Goal: Information Seeking & Learning: Find specific fact

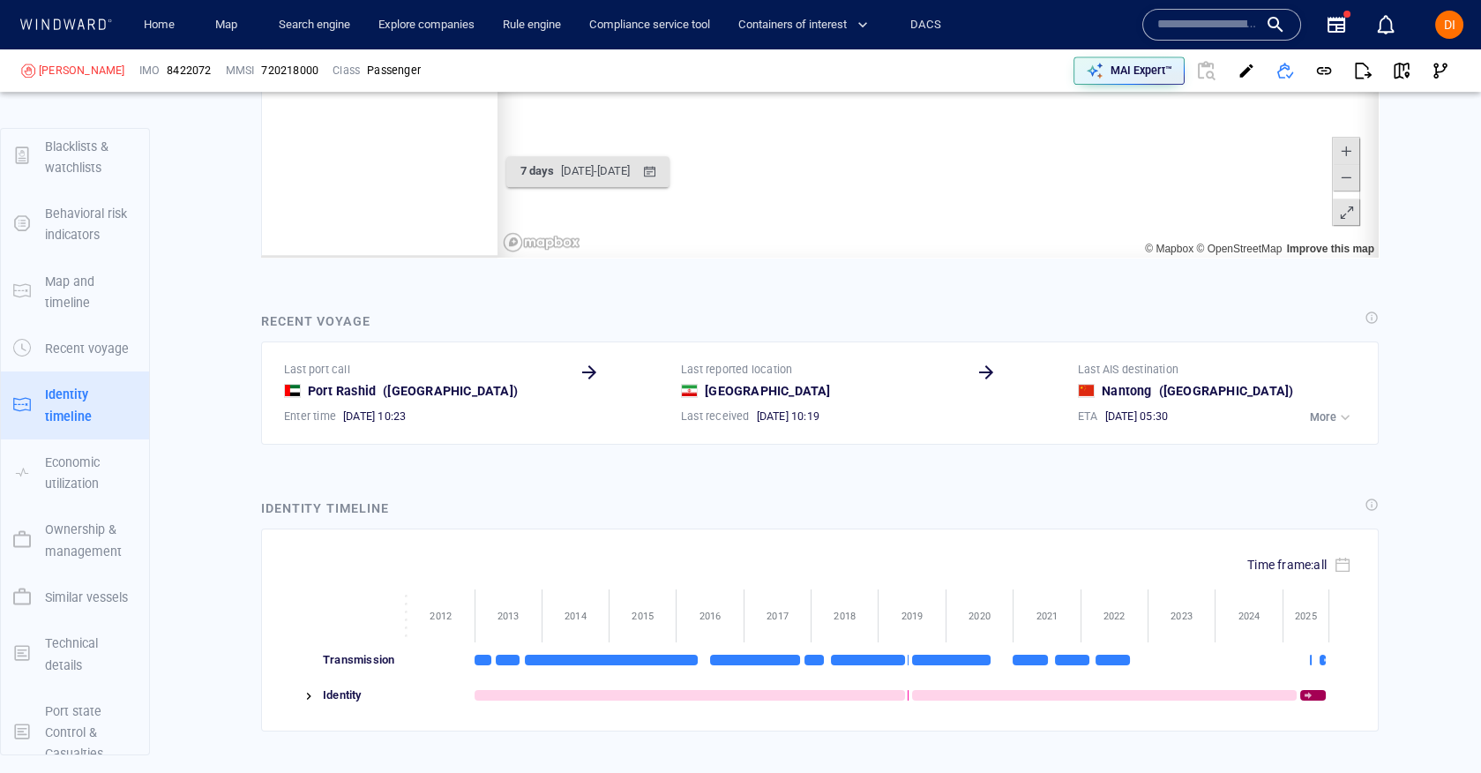
scroll to position [5870, 0]
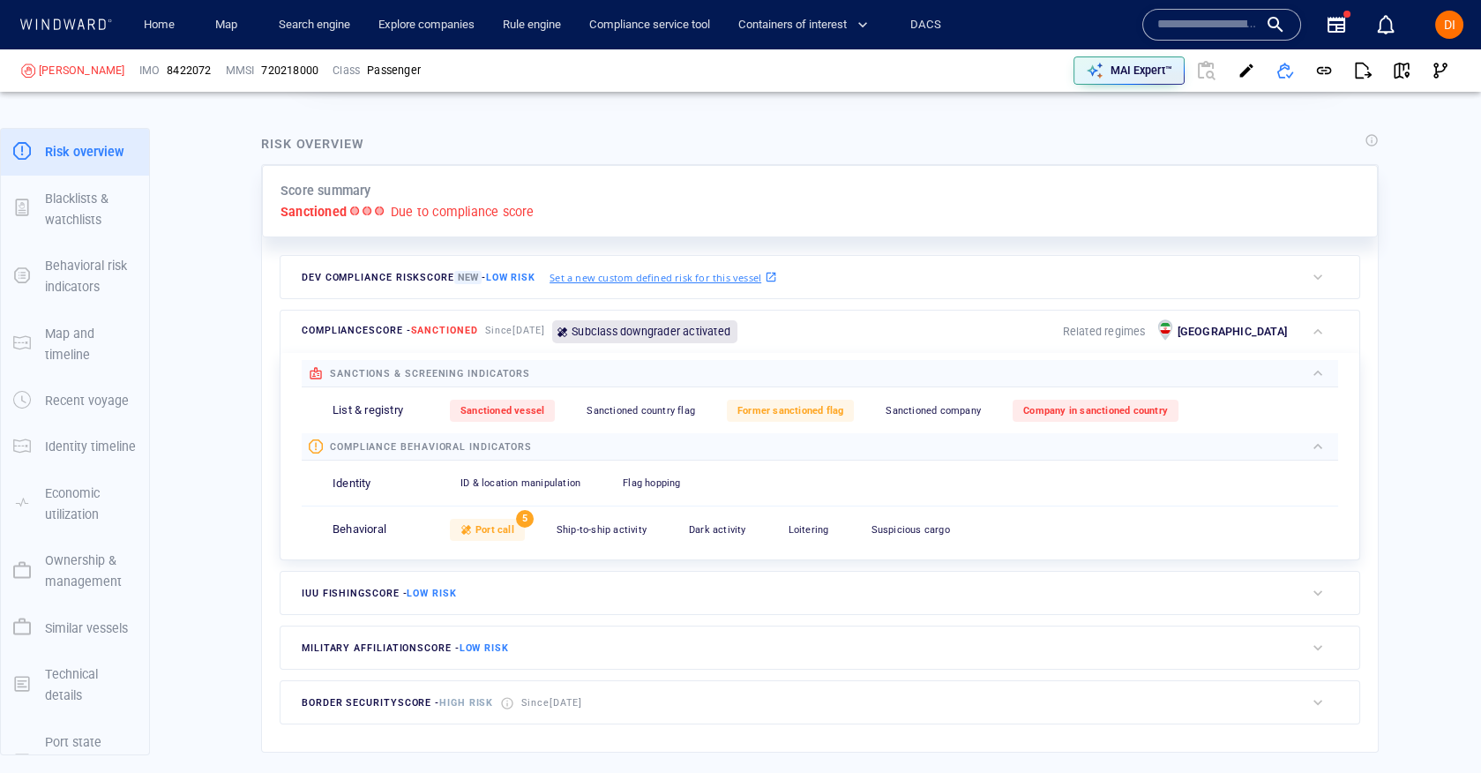
scroll to position [328, 0]
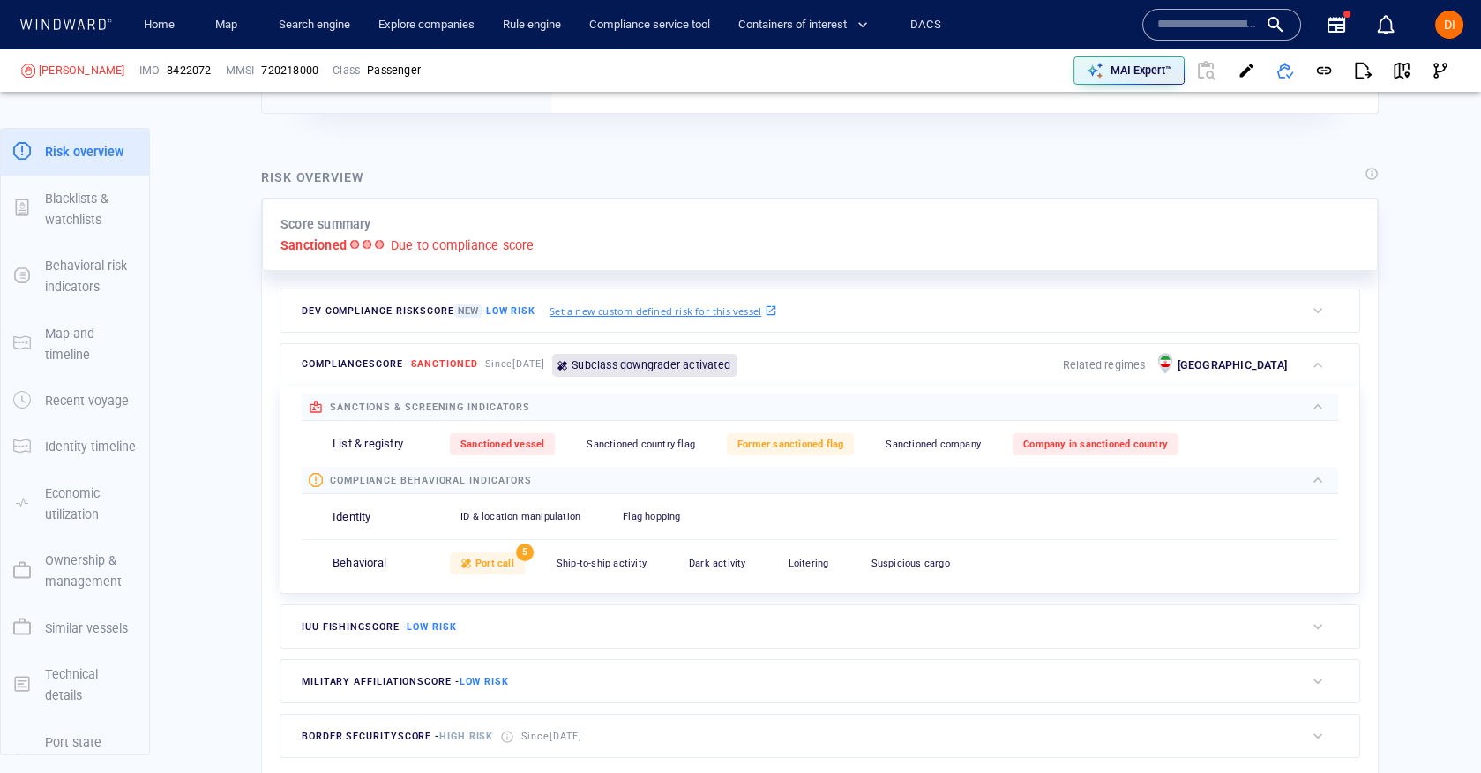
click at [897, 557] on span "Suspicious cargo" at bounding box center [910, 562] width 79 height 11
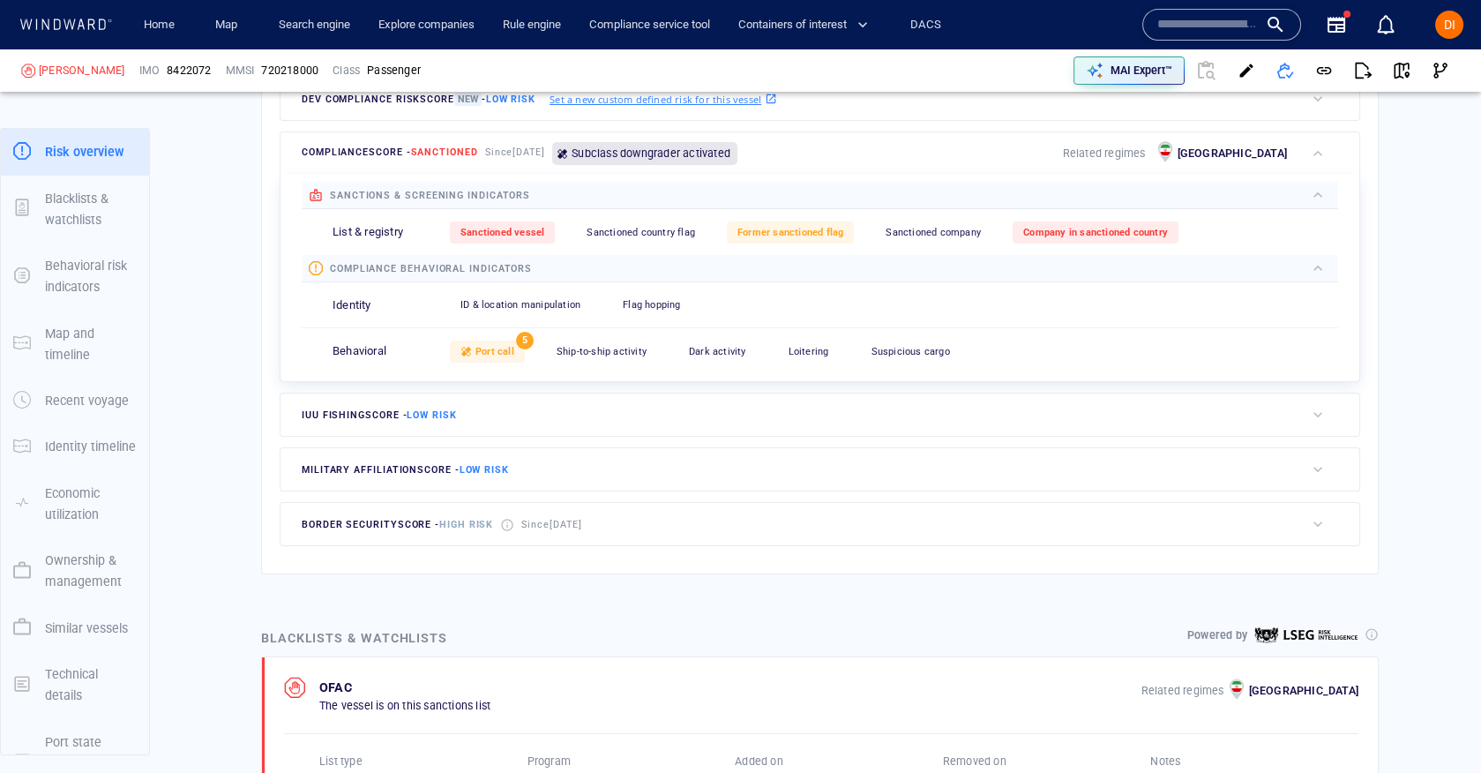
scroll to position [536, 0]
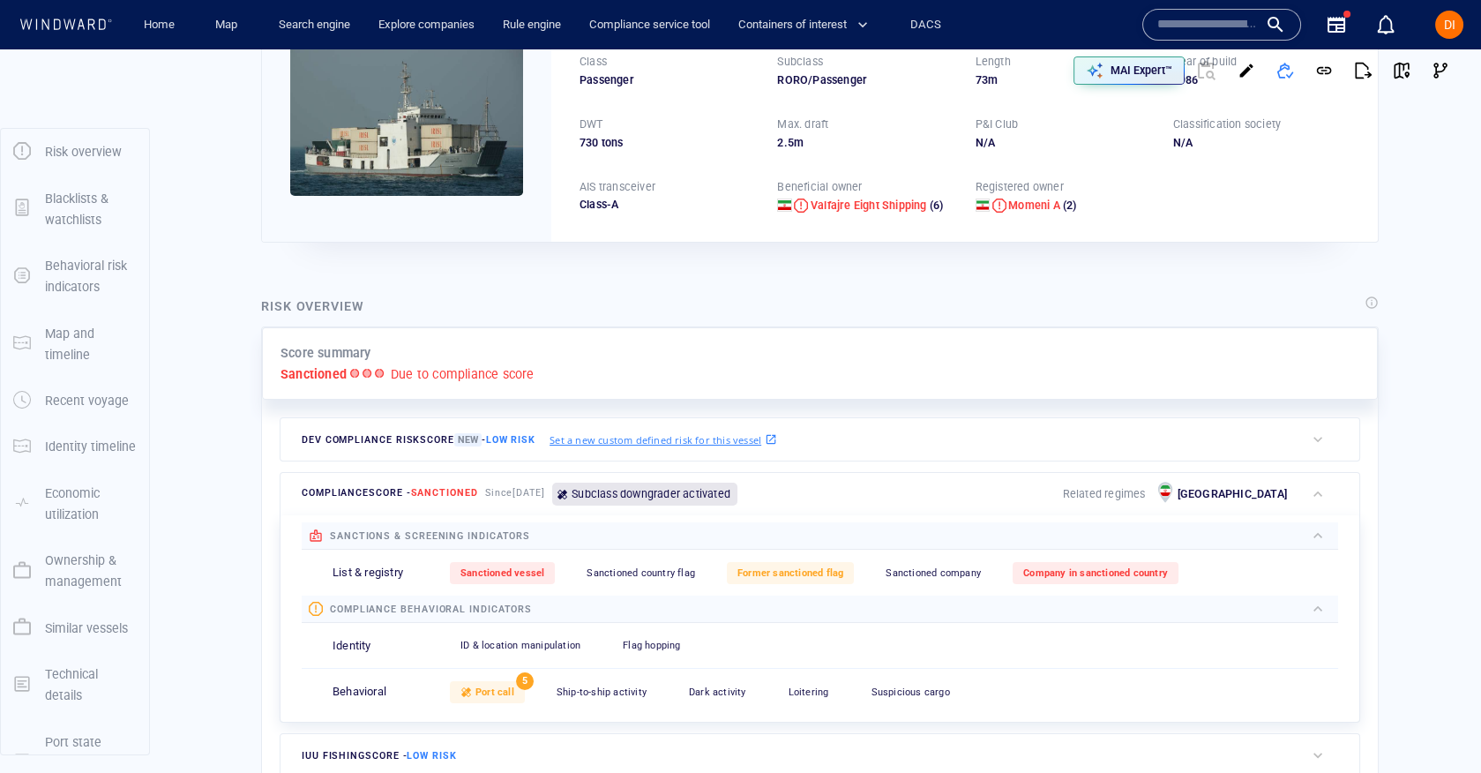
scroll to position [0, 0]
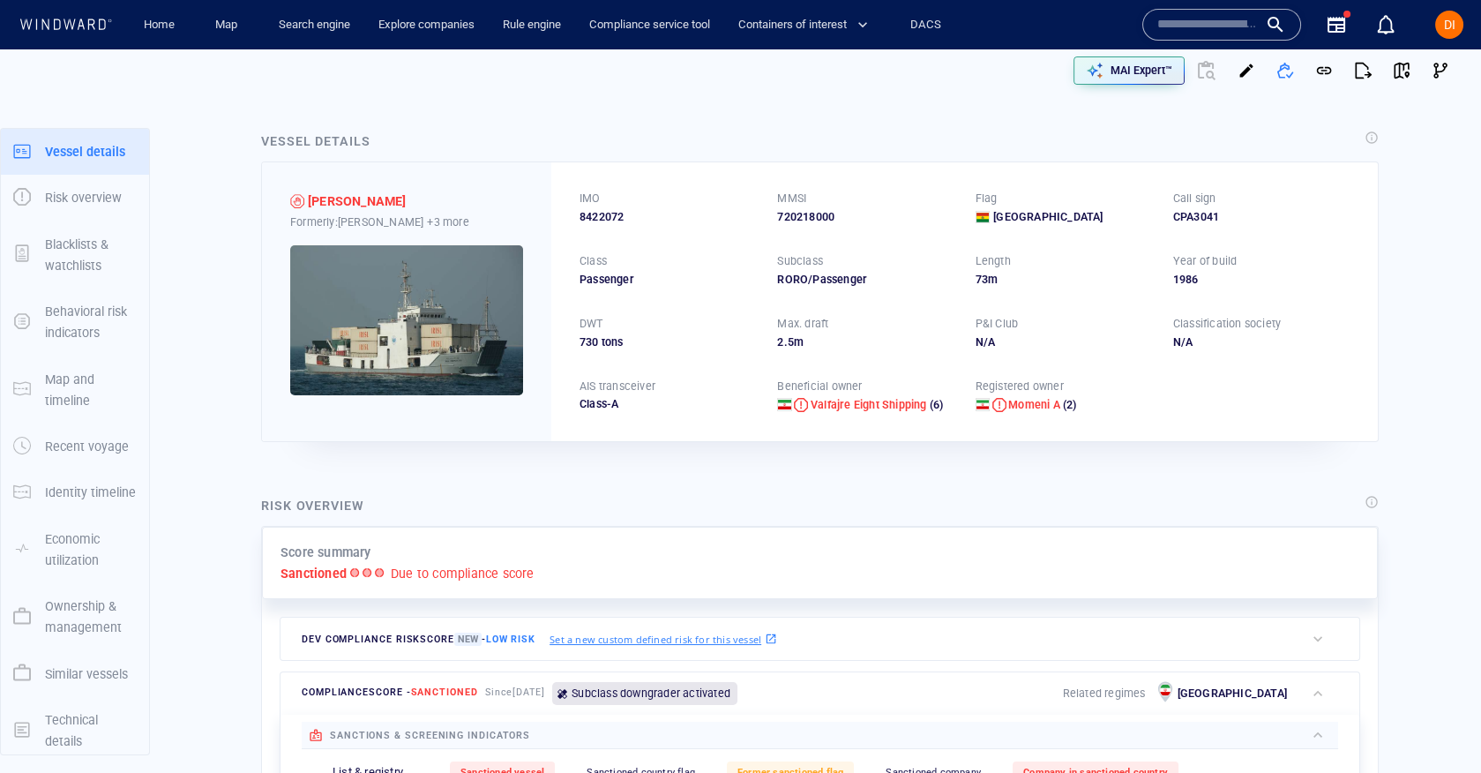
click at [1201, 24] on input "text" at bounding box center [1207, 24] width 101 height 26
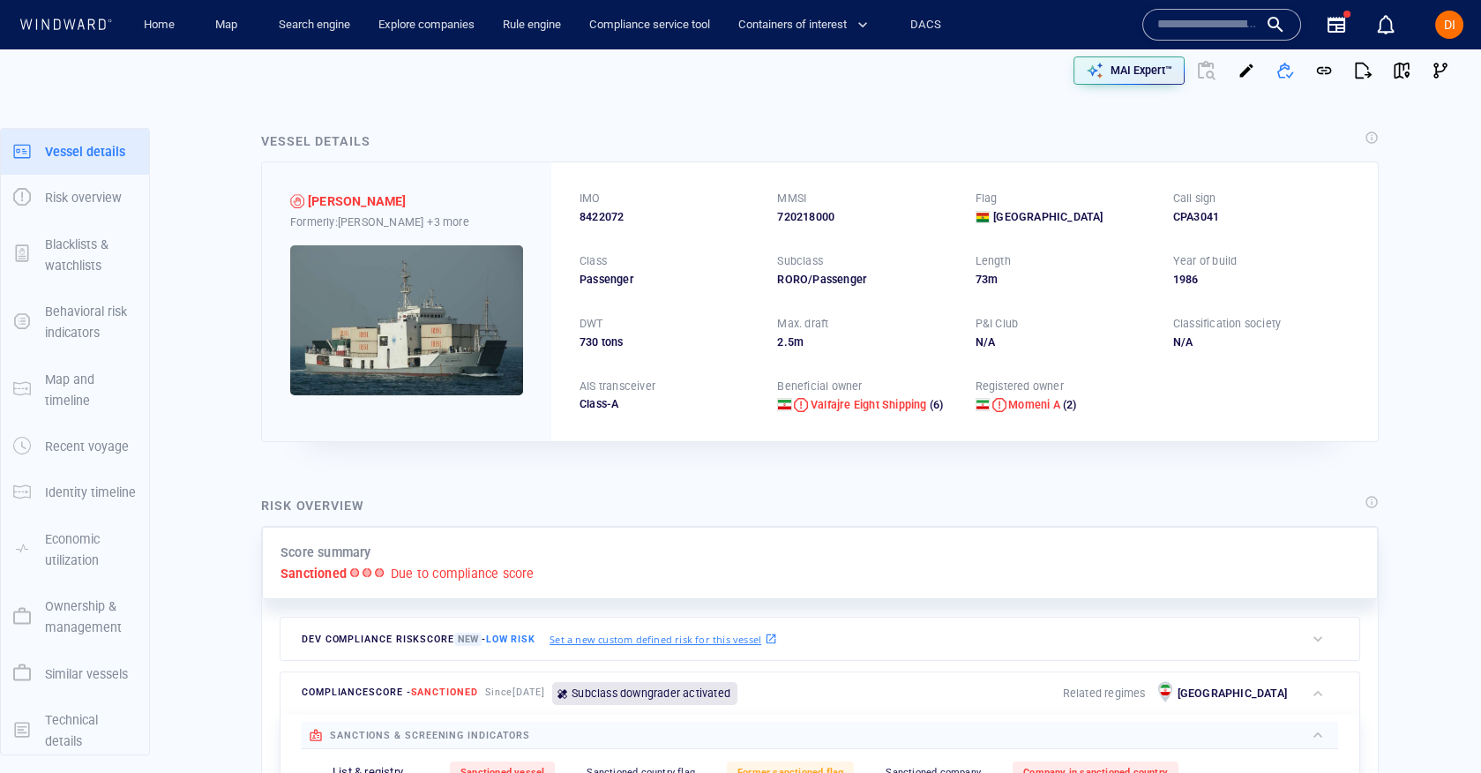
click at [1212, 28] on input "text" at bounding box center [1207, 24] width 101 height 26
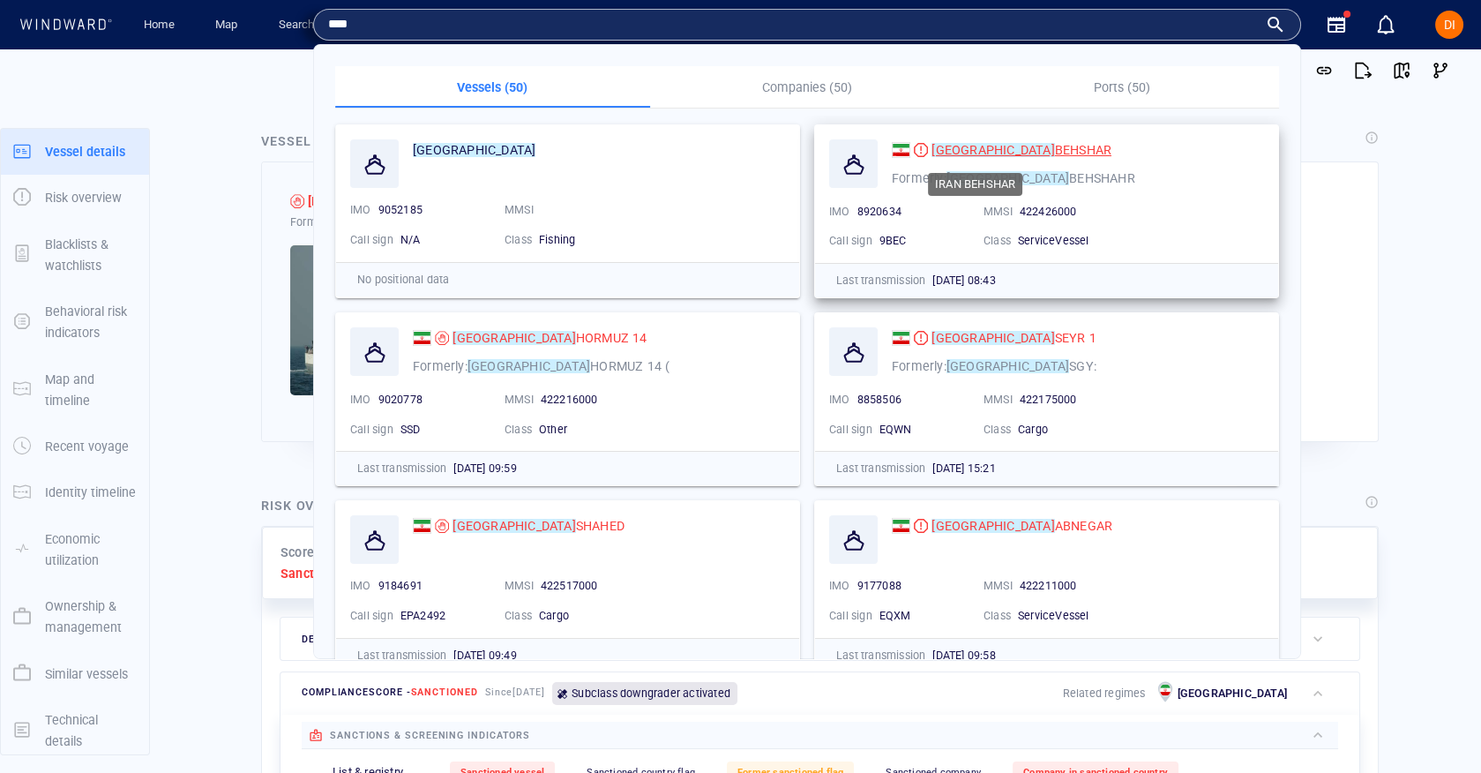
type input "****"
click at [979, 157] on div "IRAN BEHSHAR" at bounding box center [1021, 149] width 180 height 21
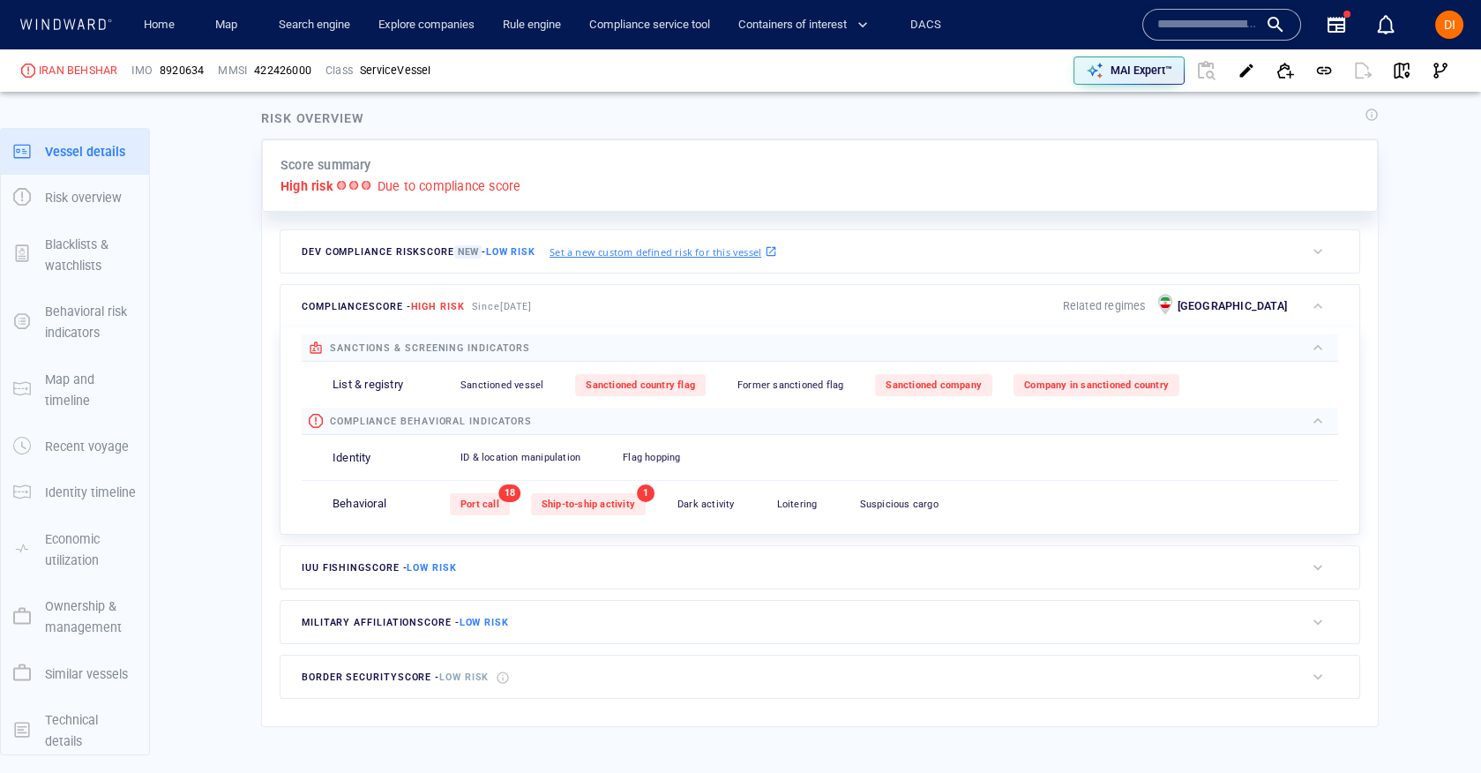
scroll to position [46, 0]
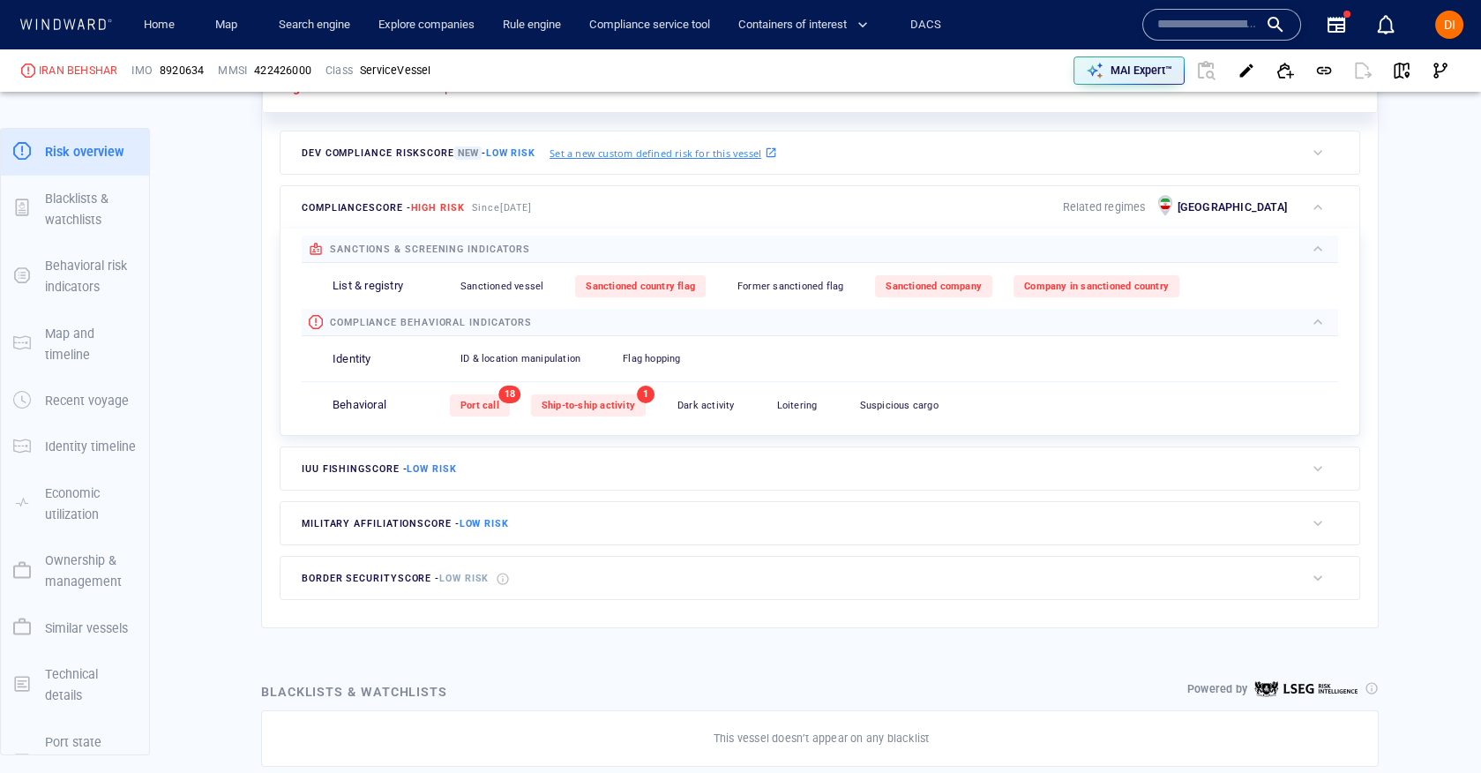
scroll to position [505, 0]
